Goal: Check status: Check status

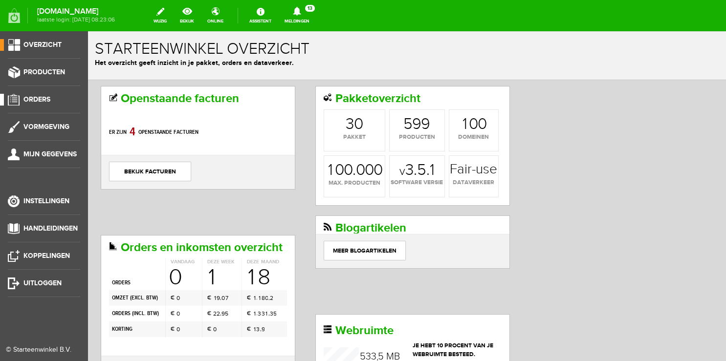
click at [32, 99] on span "Orders" at bounding box center [36, 99] width 27 height 8
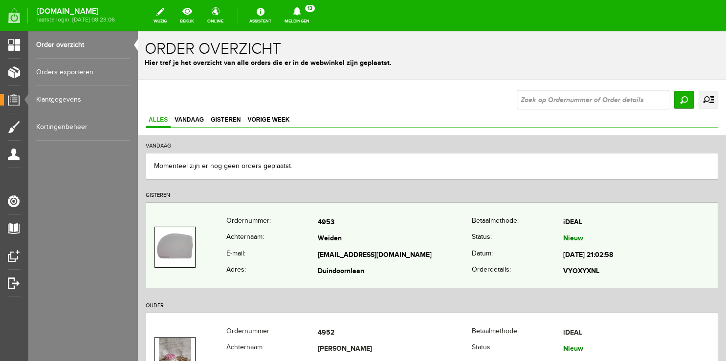
copy tr "[EMAIL_ADDRESS][DOMAIN_NAME]"
drag, startPoint x: 314, startPoint y: 254, endPoint x: 432, endPoint y: 253, distance: 117.8
click at [432, 253] on tr "E-mail: [EMAIL_ADDRESS][DOMAIN_NAME] Datum: [DATE] 21:02:58" at bounding box center [431, 255] width 571 height 17
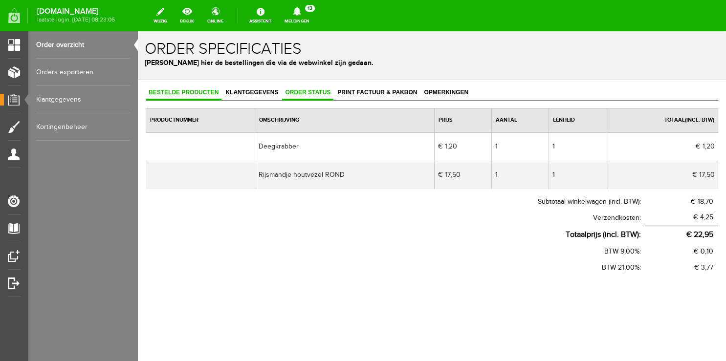
click at [302, 92] on span "Order status" at bounding box center [307, 92] width 51 height 7
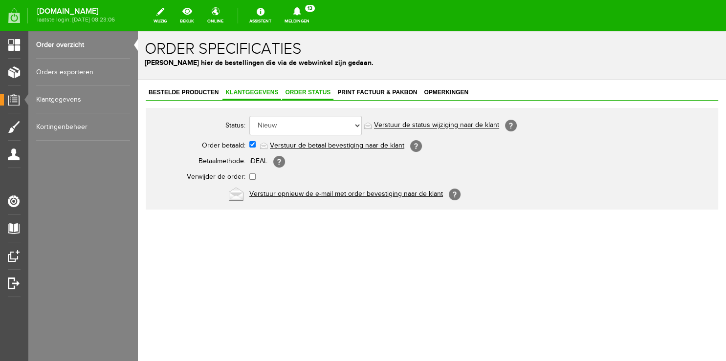
click at [243, 95] on span "Klantgegevens" at bounding box center [251, 92] width 59 height 7
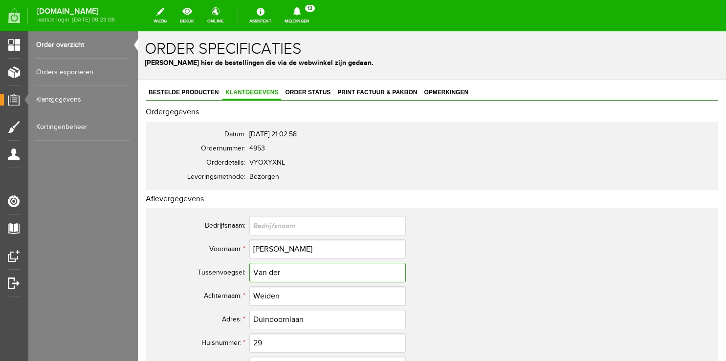
drag, startPoint x: 230, startPoint y: 269, endPoint x: 197, endPoint y: 266, distance: 32.8
click at [249, 267] on input "Van der" at bounding box center [327, 273] width 156 height 20
click at [210, 261] on th "Tussenvoegsel:" at bounding box center [201, 272] width 98 height 23
click at [300, 265] on input "Van der" at bounding box center [327, 273] width 156 height 20
drag, startPoint x: 286, startPoint y: 272, endPoint x: 215, endPoint y: 261, distance: 71.8
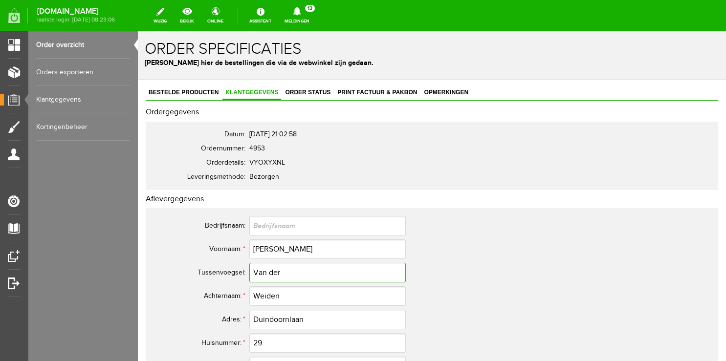
click at [249, 263] on input "Van der" at bounding box center [327, 273] width 156 height 20
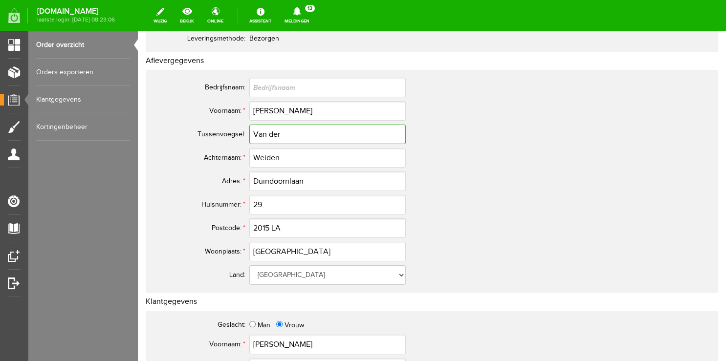
scroll to position [154, 0]
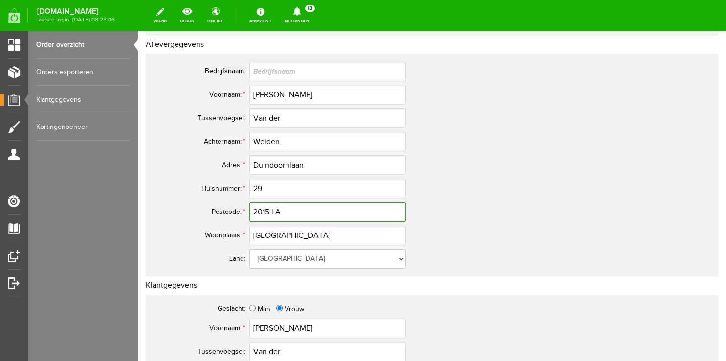
drag, startPoint x: 286, startPoint y: 211, endPoint x: 176, endPoint y: 197, distance: 111.5
click at [249, 202] on input "2015 LA" at bounding box center [327, 212] width 156 height 20
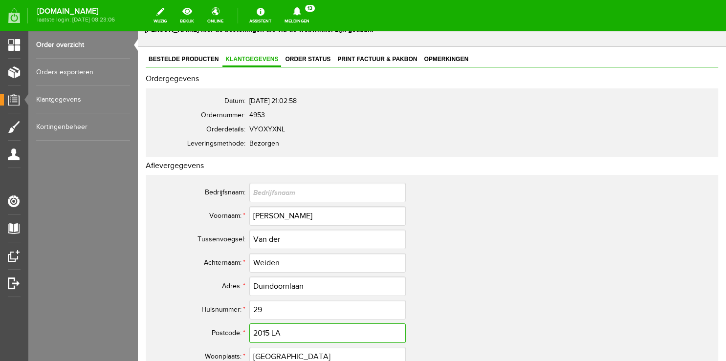
scroll to position [0, 0]
